Goal: Transaction & Acquisition: Download file/media

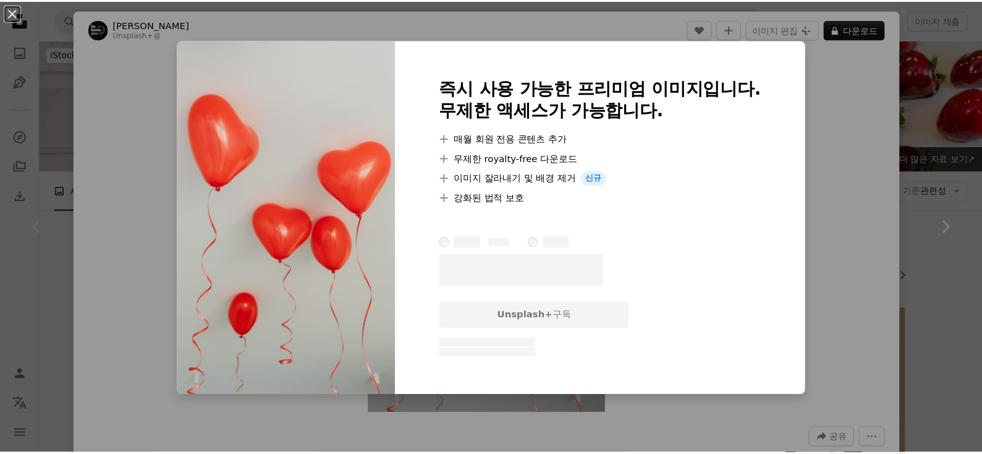
scroll to position [309, 0]
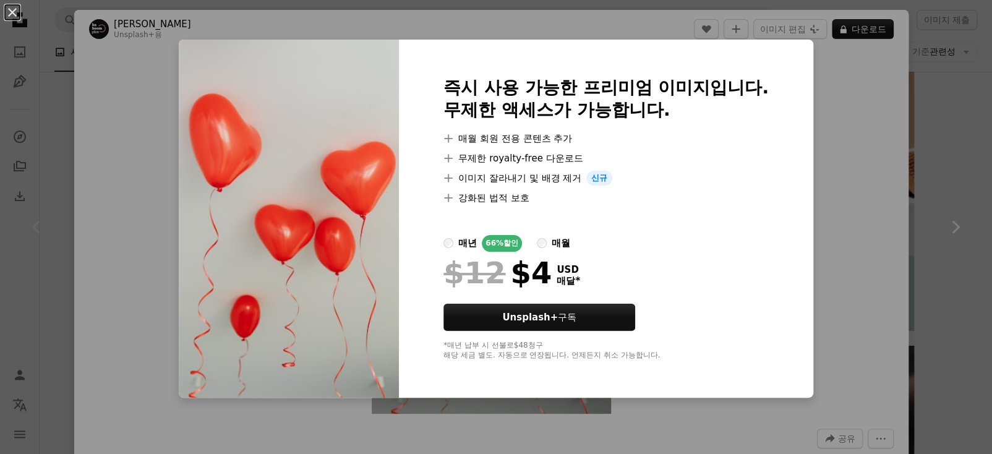
click at [833, 147] on div "An X shape 즉시 사용 가능한 프리미엄 이미지입니다. 무제한 액세스가 가능합니다. A plus sign 매월 회원 전용 콘텐츠 추가 A…" at bounding box center [496, 227] width 992 height 454
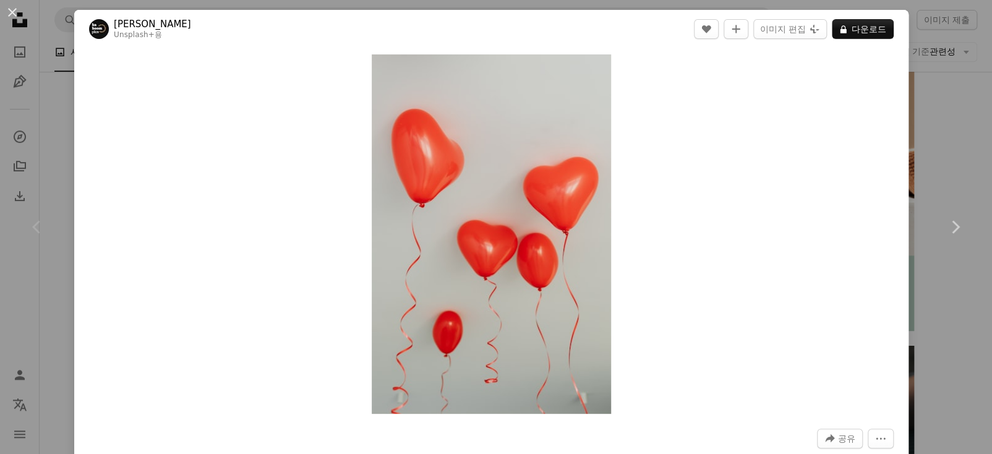
click at [19, 17] on button "An X shape" at bounding box center [12, 12] width 15 height 15
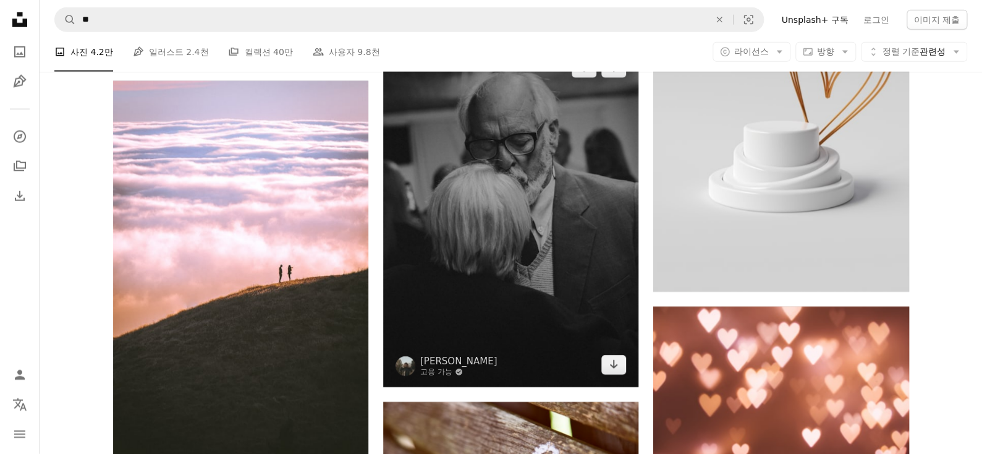
scroll to position [1916, 0]
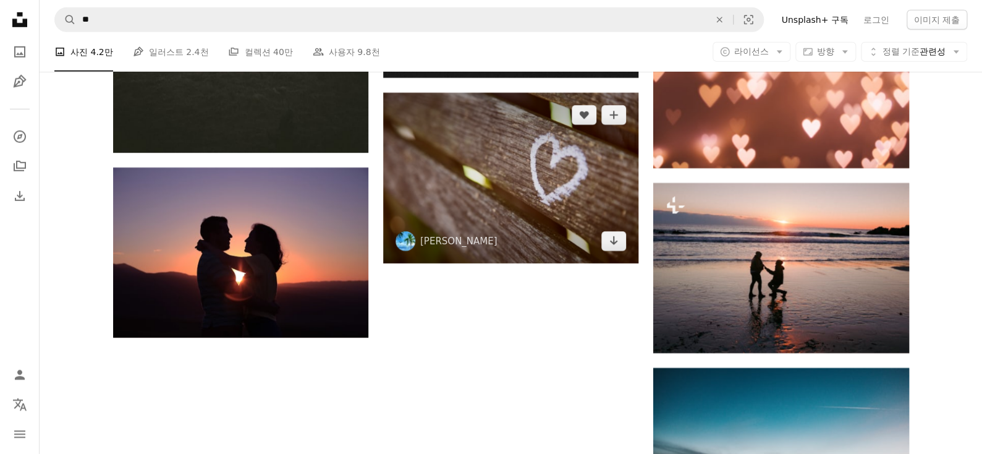
click at [556, 197] on img at bounding box center [510, 178] width 255 height 171
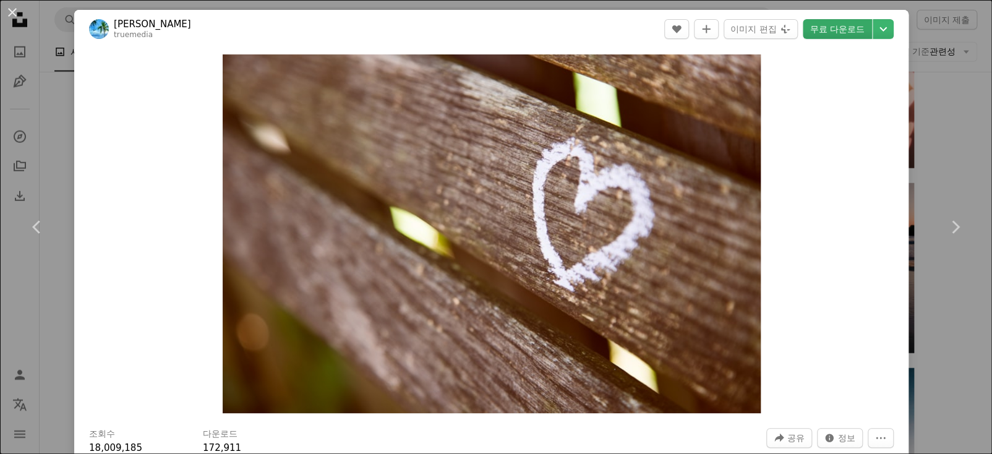
click at [835, 26] on link "무료 다운로드" at bounding box center [836, 29] width 69 height 20
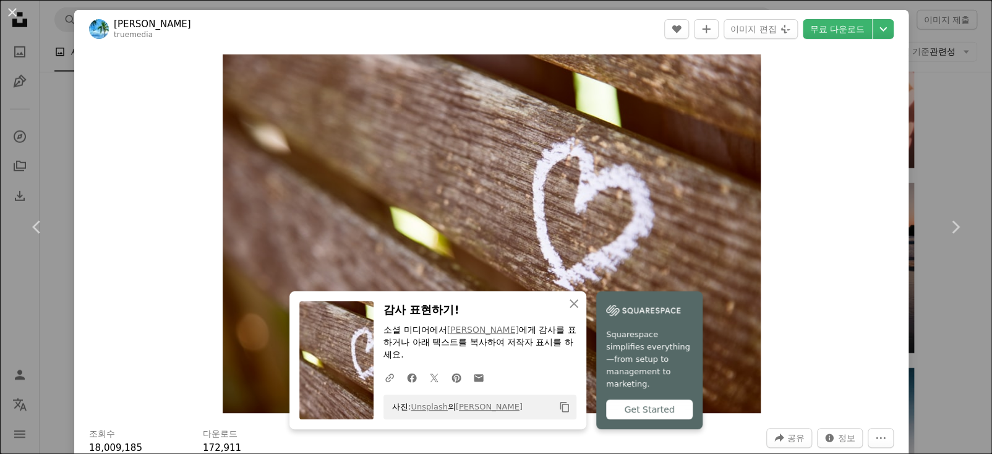
click at [952, 91] on div "An X shape Chevron left Chevron right An X shape 닫기 감사 표현하기! 소셜 미디어에서 [PERSON_N…" at bounding box center [496, 227] width 992 height 454
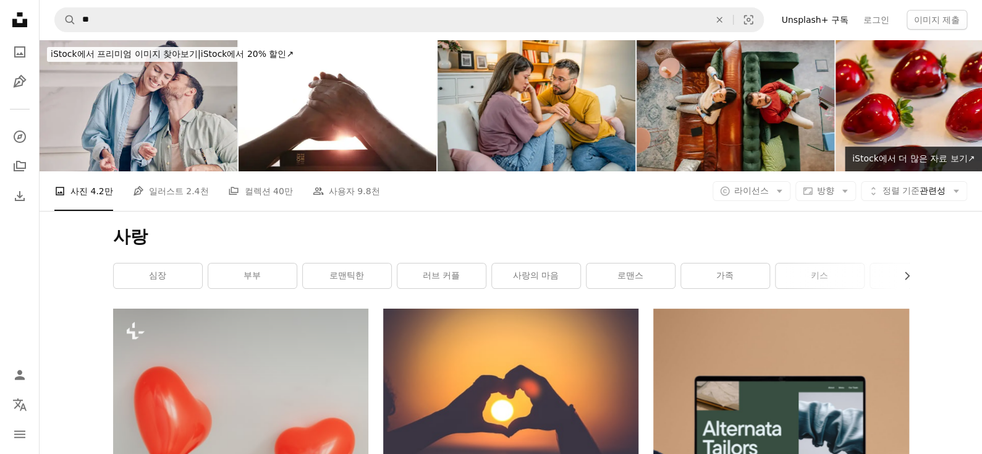
scroll to position [309, 0]
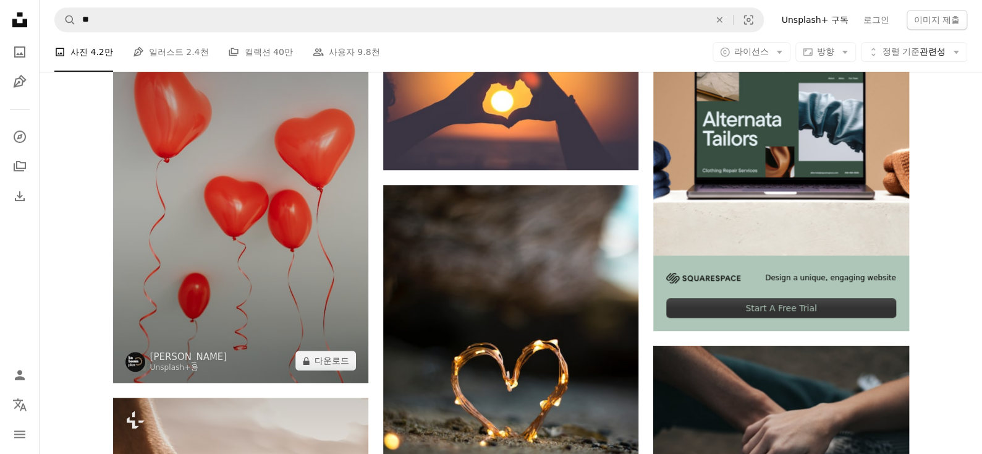
click at [331, 159] on img at bounding box center [240, 190] width 255 height 383
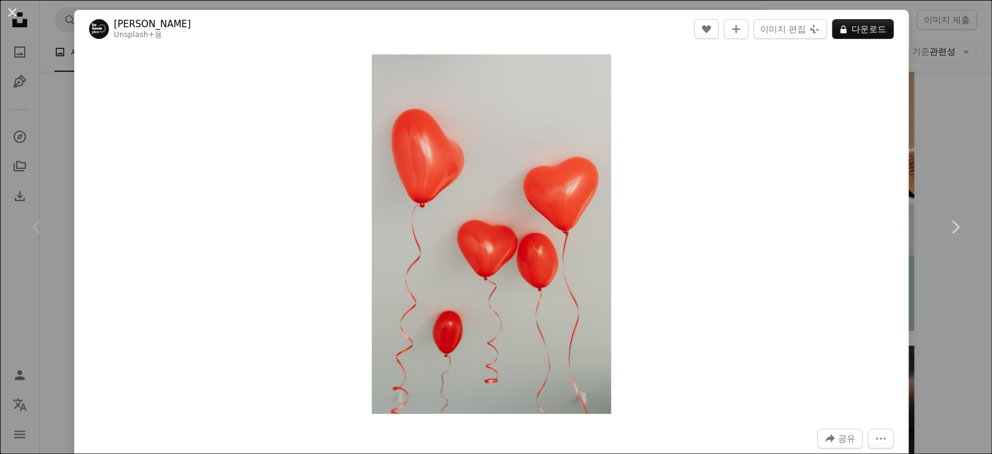
click at [953, 137] on div "An X shape Chevron left Chevron right [PERSON_NAME] Unsplash+ 용 A heart A plus …" at bounding box center [496, 227] width 992 height 454
